Goal: Task Accomplishment & Management: Use online tool/utility

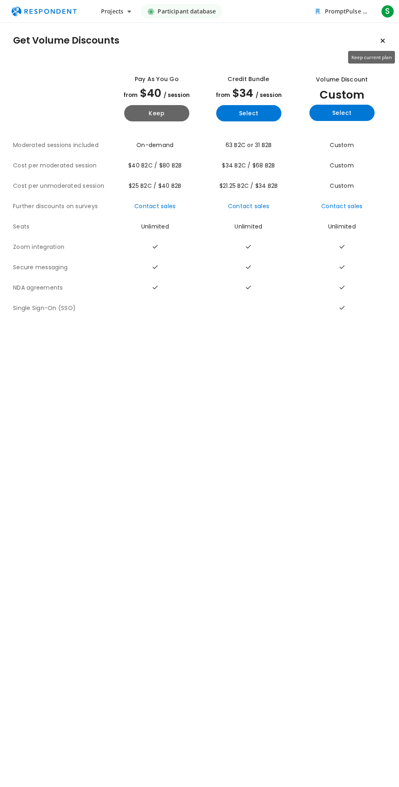
click at [383, 40] on icon "Keep current plan" at bounding box center [382, 40] width 5 height 7
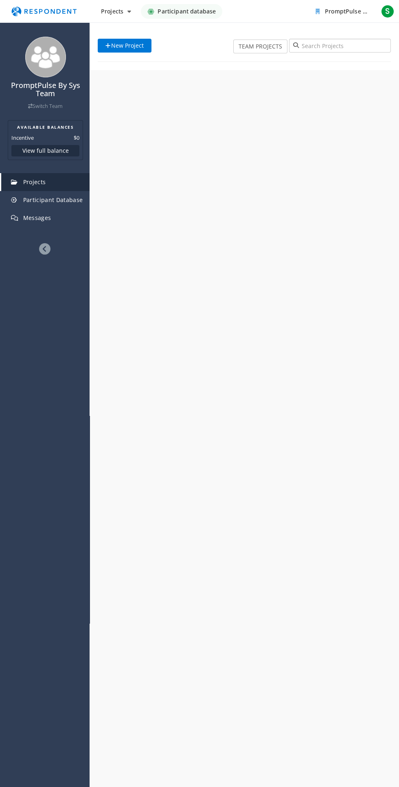
click at [374, 44] on input "search" at bounding box center [340, 46] width 102 height 14
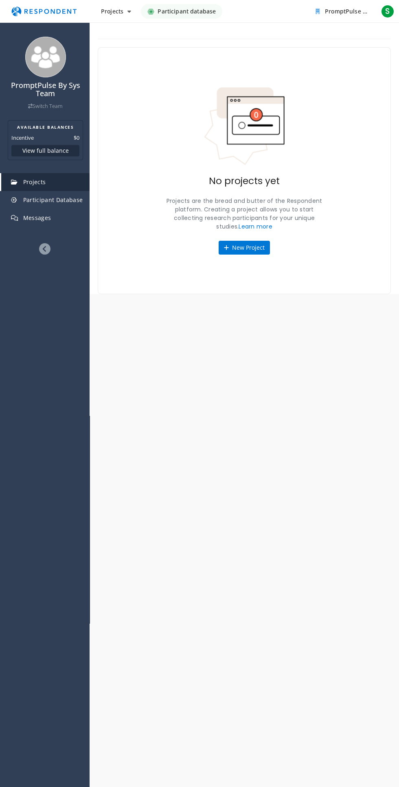
click at [244, 247] on button "New Project" at bounding box center [244, 248] width 51 height 14
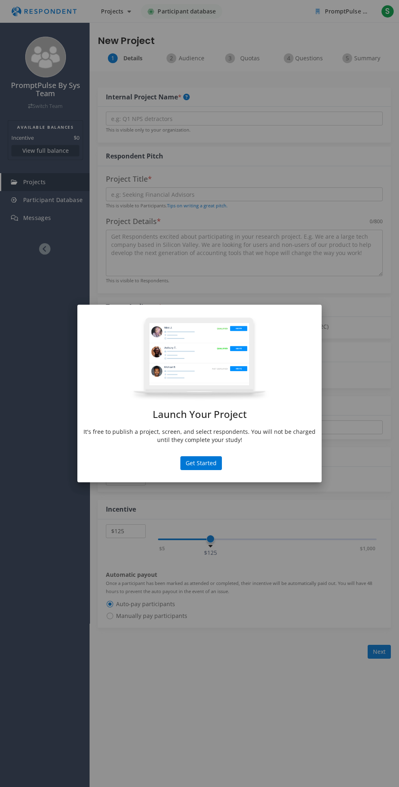
click at [200, 463] on button "Get Started" at bounding box center [201, 463] width 42 height 14
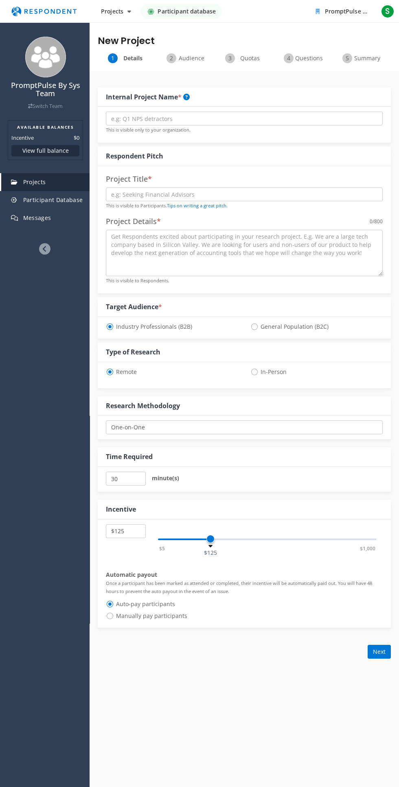
click at [45, 245] on icon at bounding box center [44, 248] width 11 height 11
